Goal: Complete application form

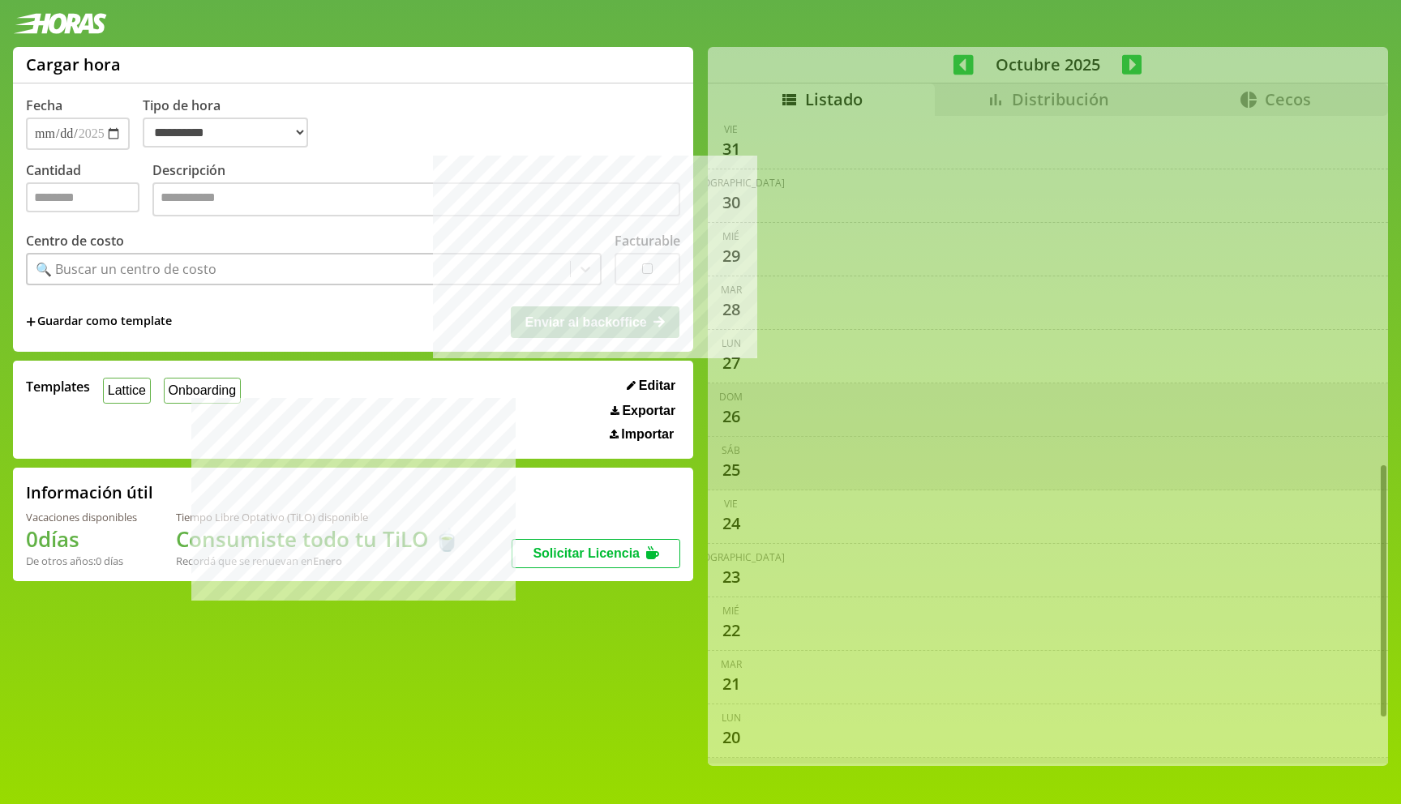
select select "**********"
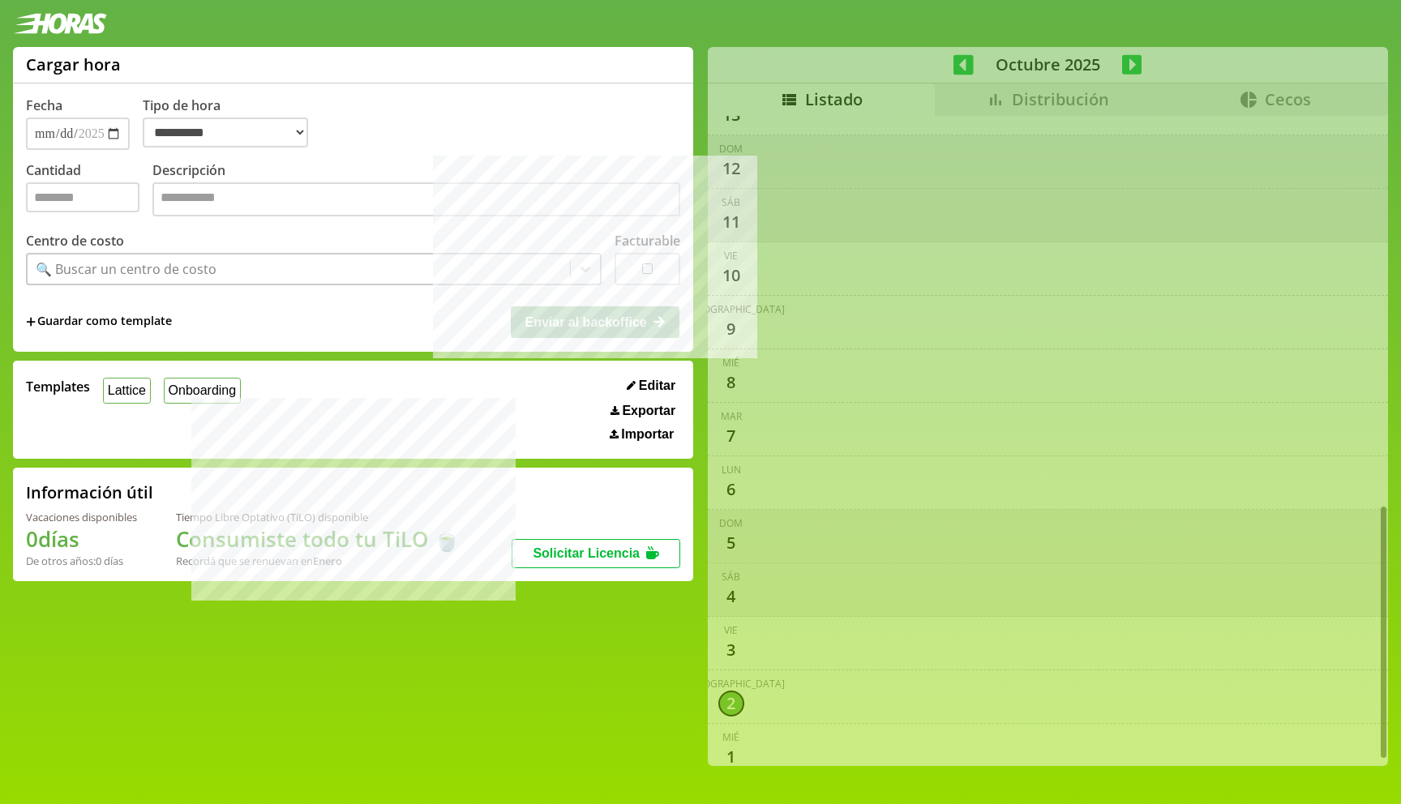
scroll to position [998, 0]
click at [124, 392] on button "Lattice" at bounding box center [127, 390] width 48 height 25
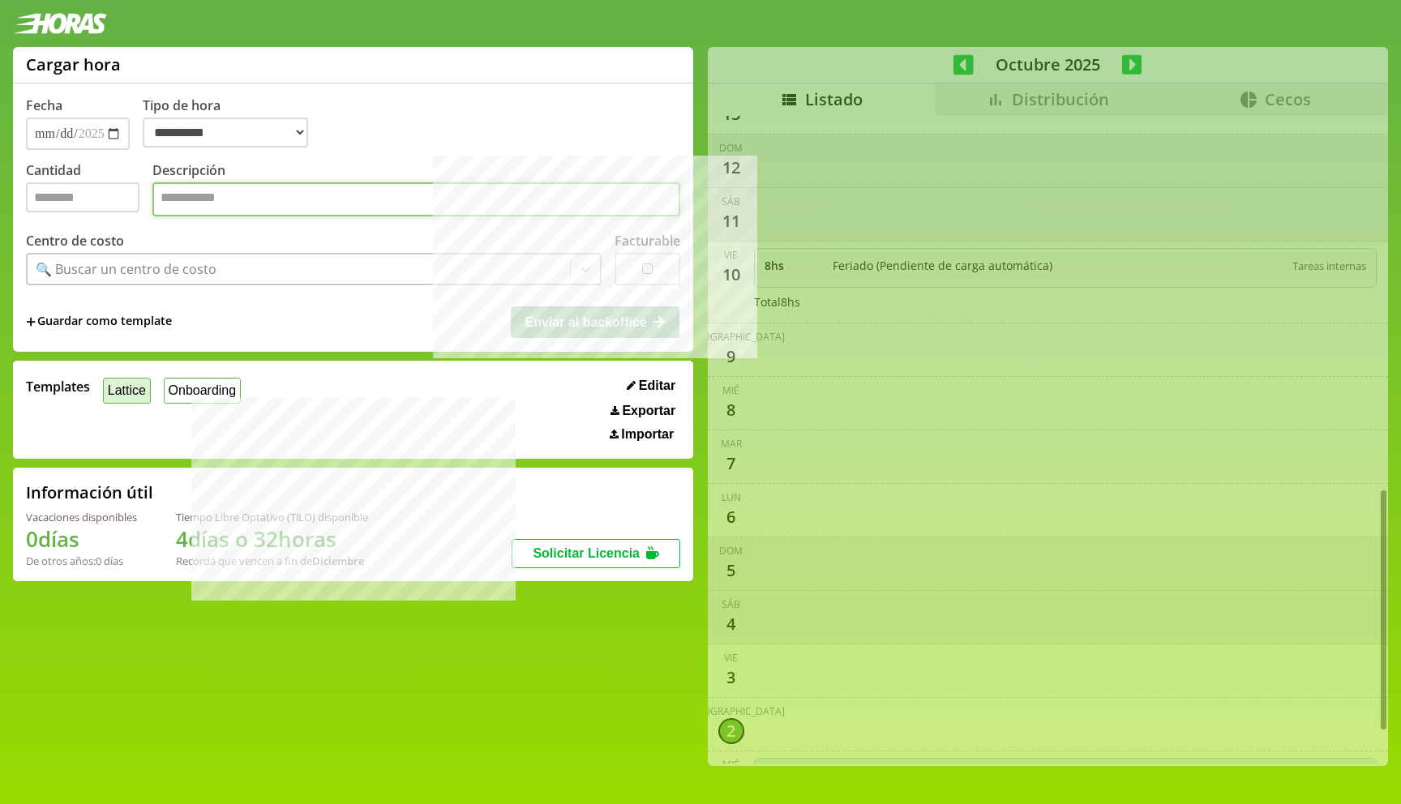
type input "*"
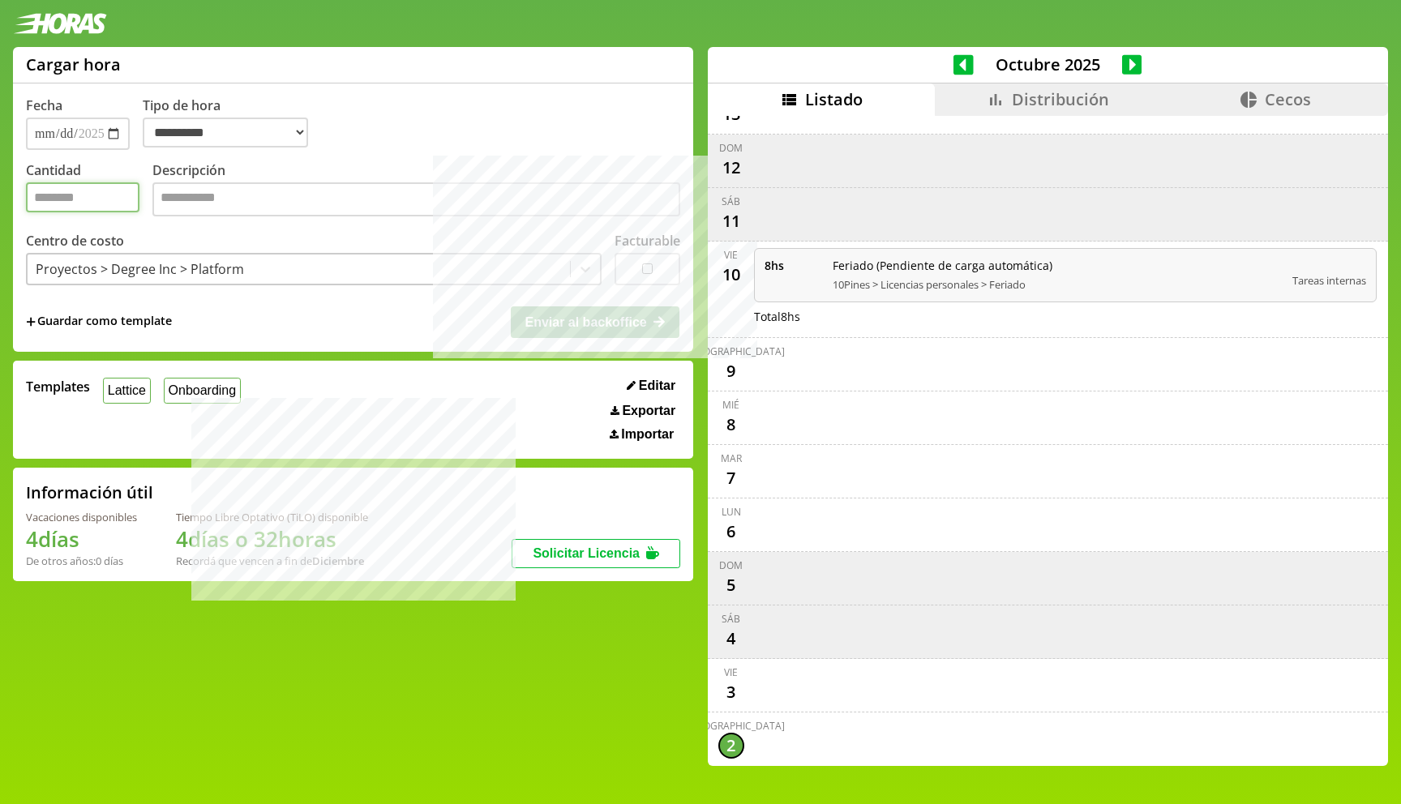
click at [96, 212] on input "*" at bounding box center [83, 197] width 114 height 30
type input "*"
click at [511, 197] on textarea "Descripción" at bounding box center [416, 199] width 528 height 34
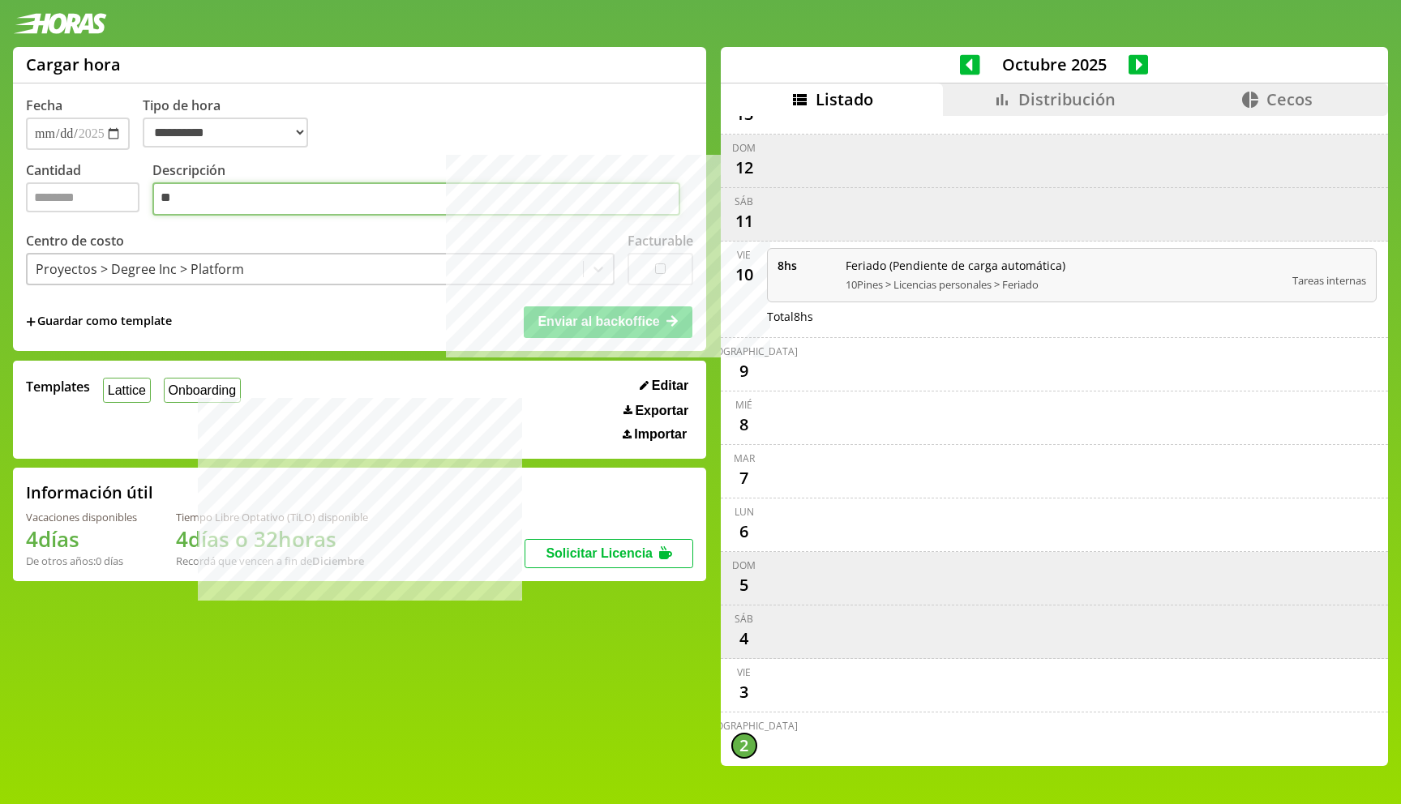
type textarea "*"
type textarea "**********"
click at [345, 239] on div "Centro de costo Proyectos > Degree Inc > Platform" at bounding box center [320, 259] width 589 height 54
click at [524, 322] on button "Enviar al backoffice" at bounding box center [608, 322] width 169 height 31
